Goal: Browse casually

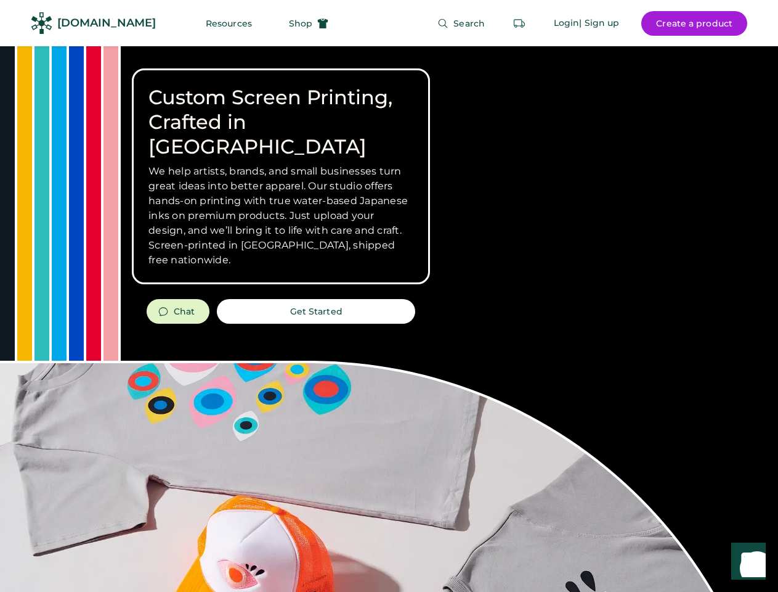
click at [389, 296] on div "Custom Screen Printing, Crafted in [GEOGRAPHIC_DATA] We help artists, brands, a…" at bounding box center [389, 437] width 778 height 783
click at [389, 319] on div "Custom Screen Printing, Crafted in [GEOGRAPHIC_DATA] We help artists, brands, a…" at bounding box center [389, 437] width 778 height 783
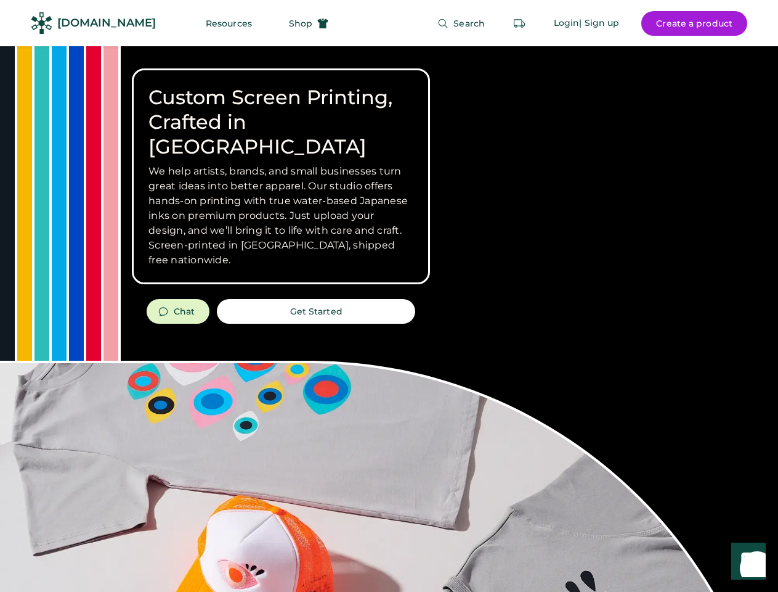
click at [389, 319] on div "Custom Screen Printing, Crafted in [GEOGRAPHIC_DATA] We help artists, brands, a…" at bounding box center [389, 437] width 778 height 783
click at [281, 176] on h3 "We help artists, brands, and small businesses turn great ideas into better appa…" at bounding box center [281, 216] width 265 height 104
click at [281, 164] on h3 "We help artists, brands, and small businesses turn great ideas into better appa…" at bounding box center [281, 216] width 265 height 104
click at [281, 110] on h1 "Custom Screen Printing, Crafted in [GEOGRAPHIC_DATA]" at bounding box center [281, 122] width 265 height 74
